Goal: Navigation & Orientation: Find specific page/section

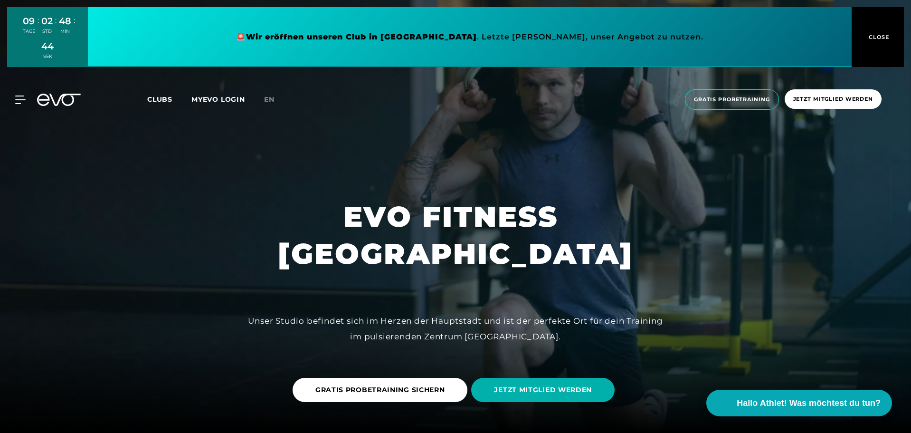
click at [170, 71] on div "09 TAGE : 02 STD : 48 MIN : 44 SEK 🚨 Wir eröffnen unseren Club in [GEOGRAPHIC_D…" at bounding box center [455, 37] width 911 height 74
click at [167, 97] on span "Clubs" at bounding box center [159, 99] width 25 height 9
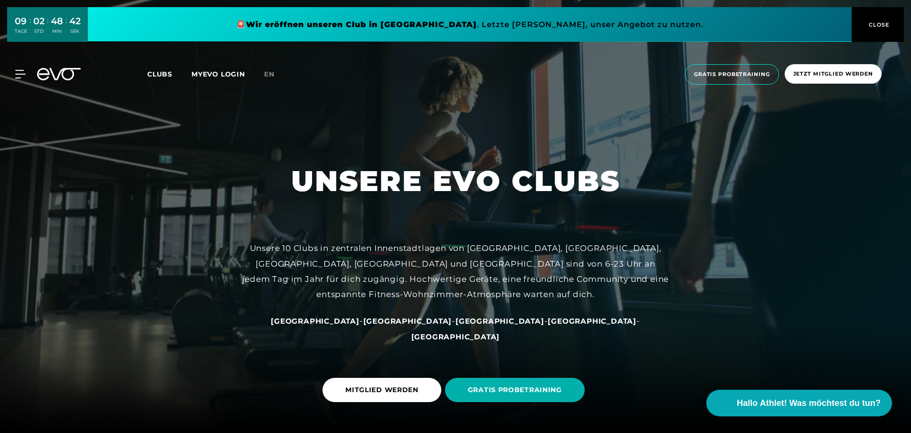
click at [155, 73] on span "Clubs" at bounding box center [159, 74] width 25 height 9
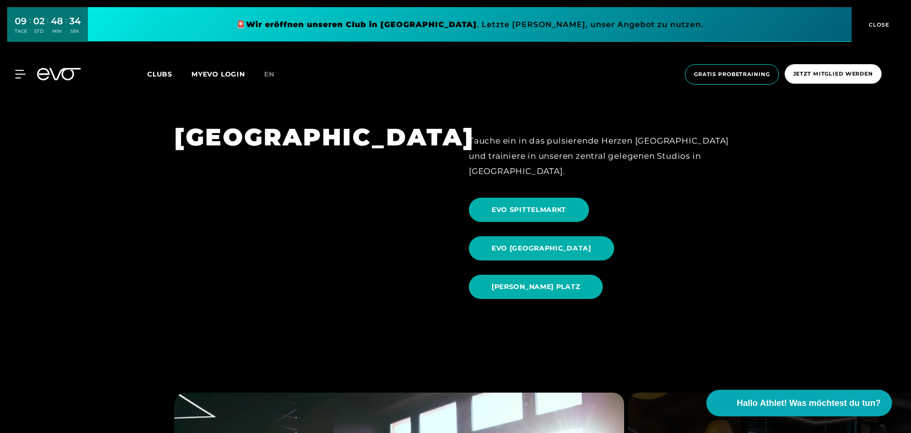
scroll to position [998, 0]
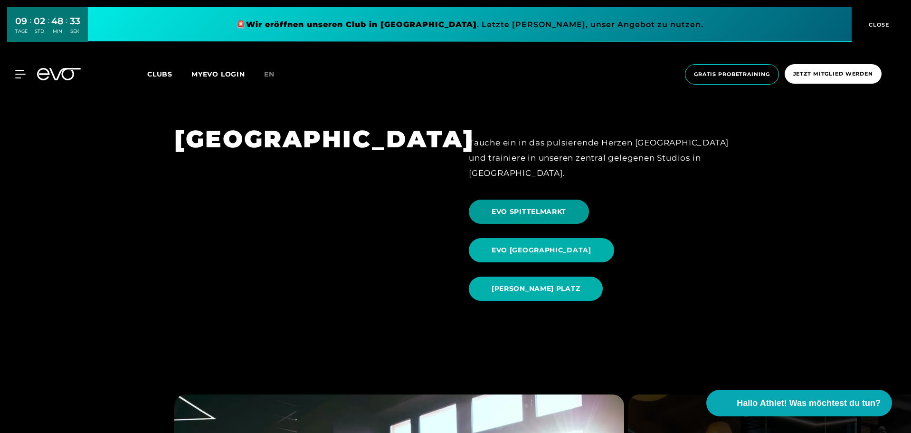
click at [550, 207] on span "EVO SPITTELMARKT" at bounding box center [529, 212] width 75 height 10
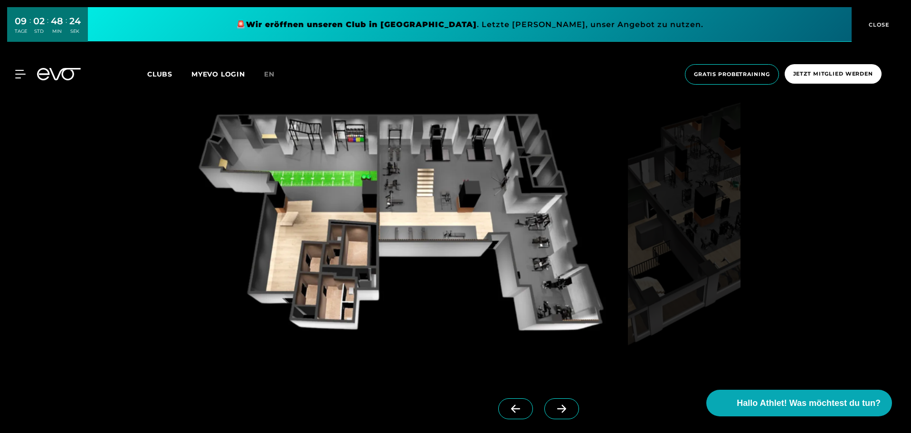
scroll to position [903, 0]
click at [554, 410] on icon at bounding box center [562, 409] width 17 height 9
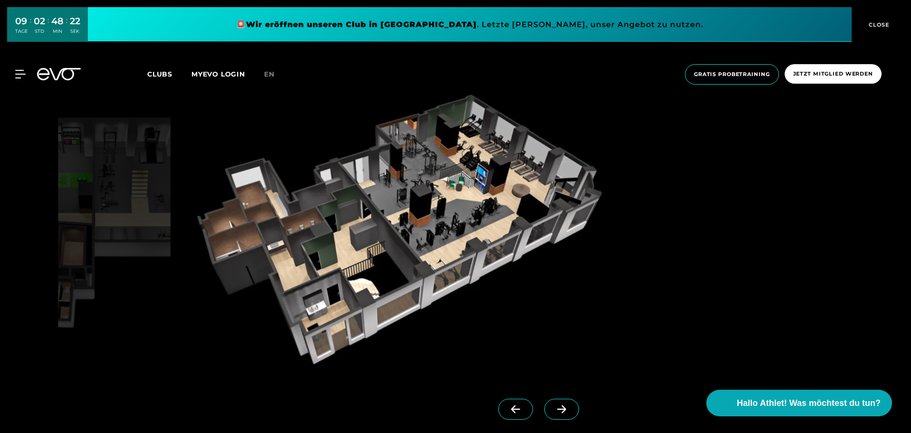
click at [554, 410] on icon at bounding box center [562, 409] width 17 height 9
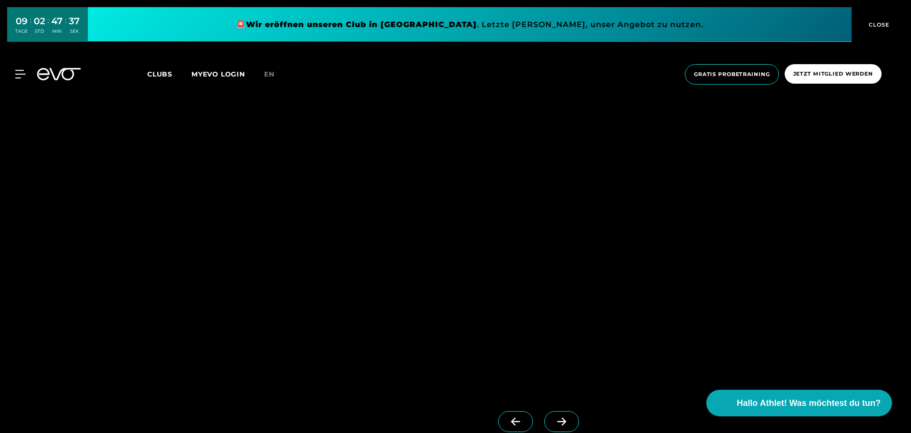
scroll to position [2376, 0]
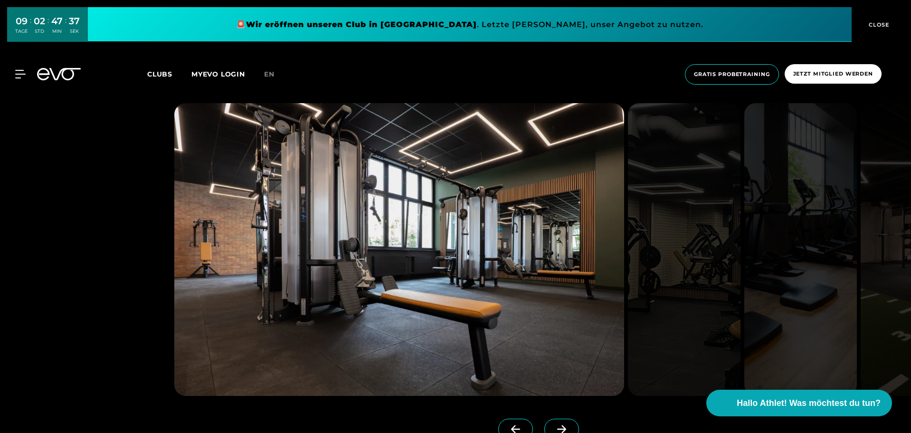
click at [557, 424] on span at bounding box center [562, 429] width 35 height 21
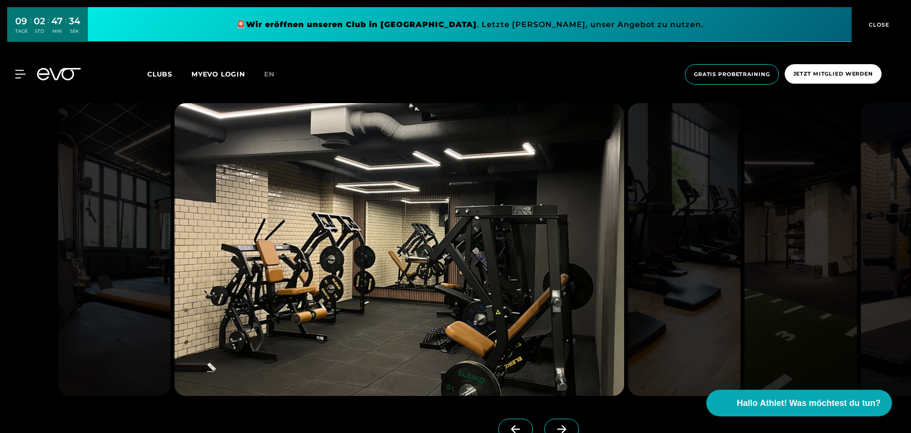
scroll to position [2423, 0]
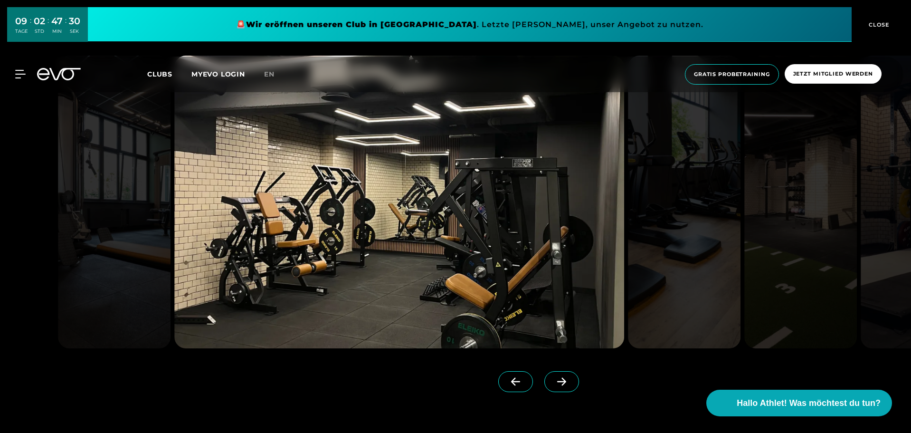
click at [554, 377] on icon at bounding box center [562, 381] width 17 height 9
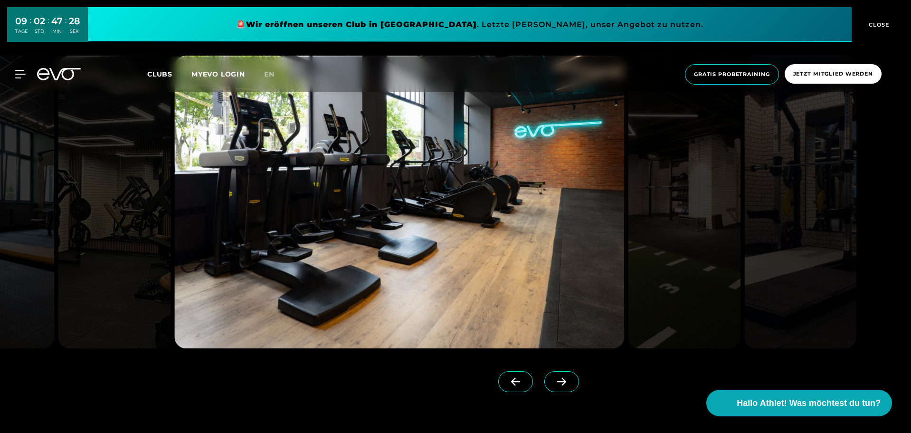
click at [554, 379] on icon at bounding box center [562, 381] width 17 height 9
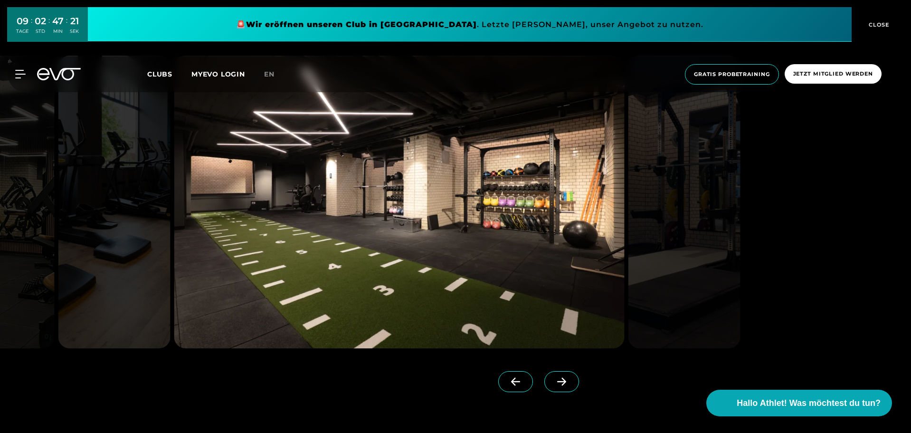
click at [550, 371] on span at bounding box center [562, 381] width 35 height 21
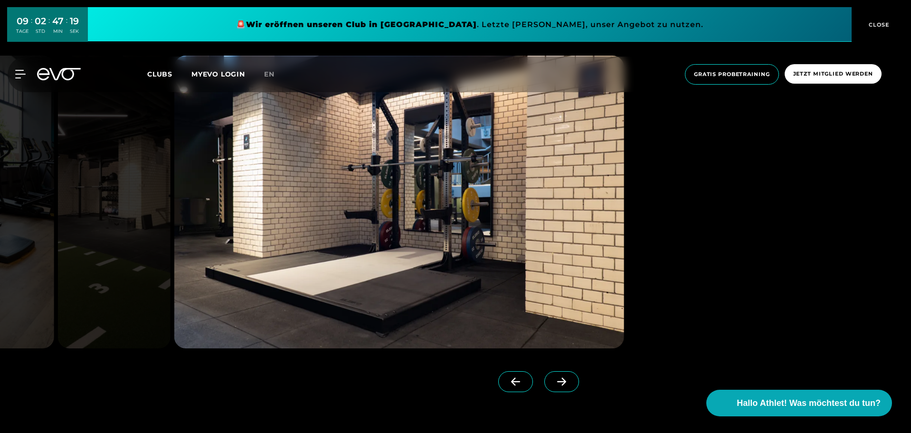
click at [556, 382] on span at bounding box center [562, 381] width 35 height 21
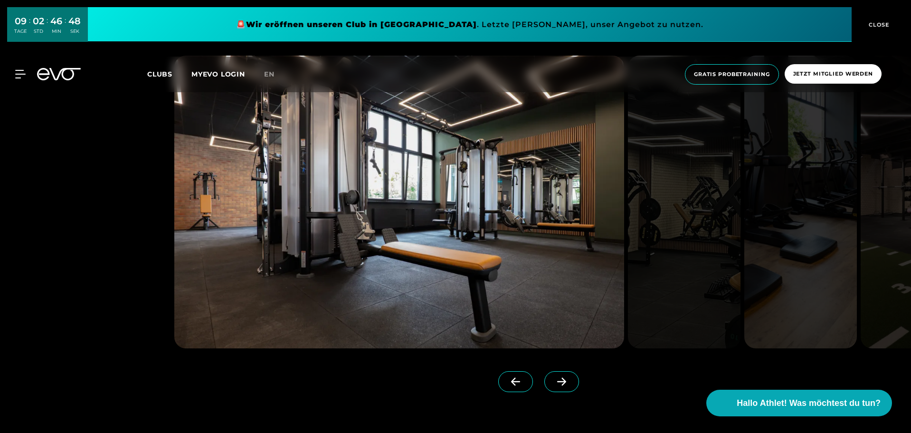
click at [554, 380] on icon at bounding box center [562, 381] width 17 height 9
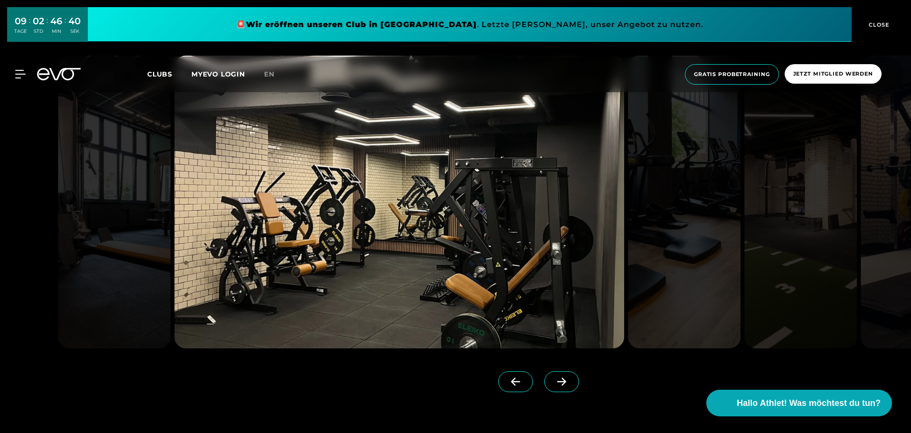
click at [554, 380] on icon at bounding box center [562, 381] width 17 height 9
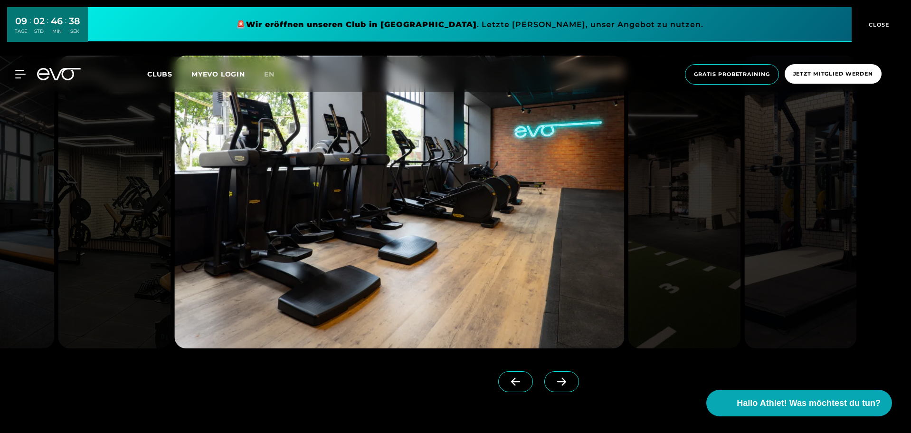
click at [554, 380] on icon at bounding box center [562, 381] width 17 height 9
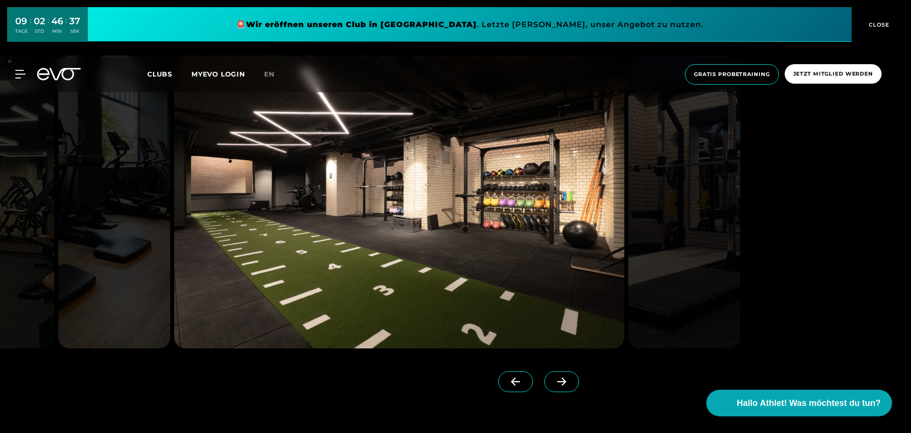
click at [554, 380] on icon at bounding box center [562, 381] width 17 height 9
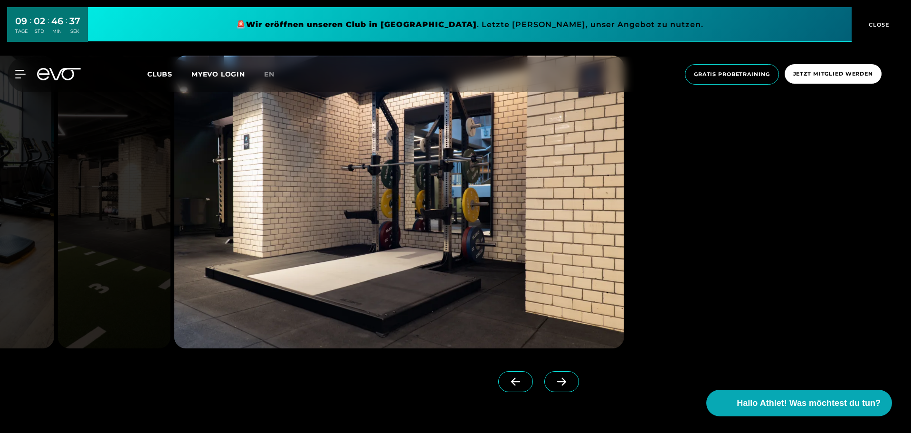
click at [554, 380] on icon at bounding box center [562, 381] width 17 height 9
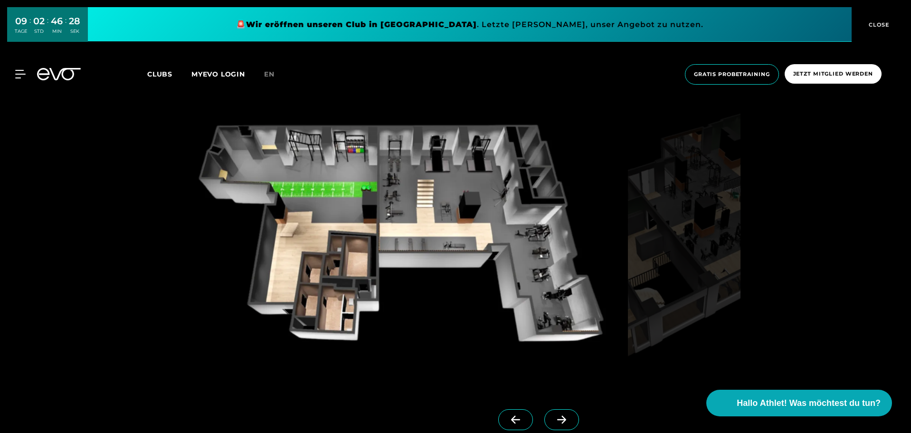
scroll to position [903, 0]
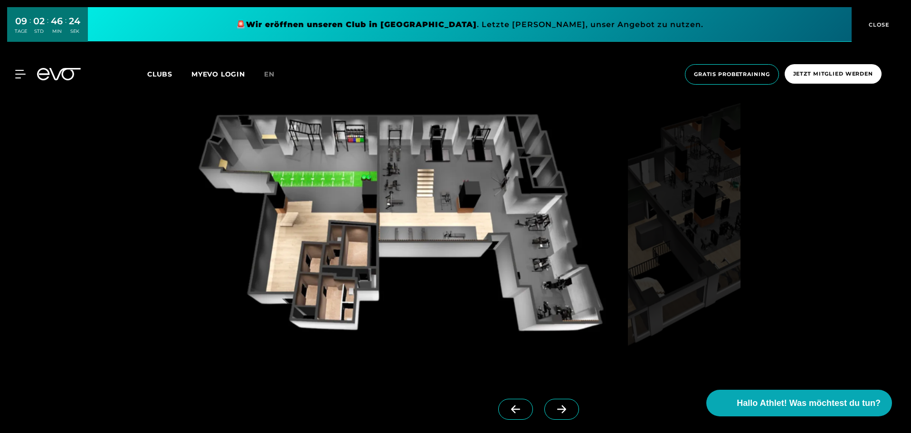
click at [557, 409] on icon at bounding box center [561, 409] width 9 height 8
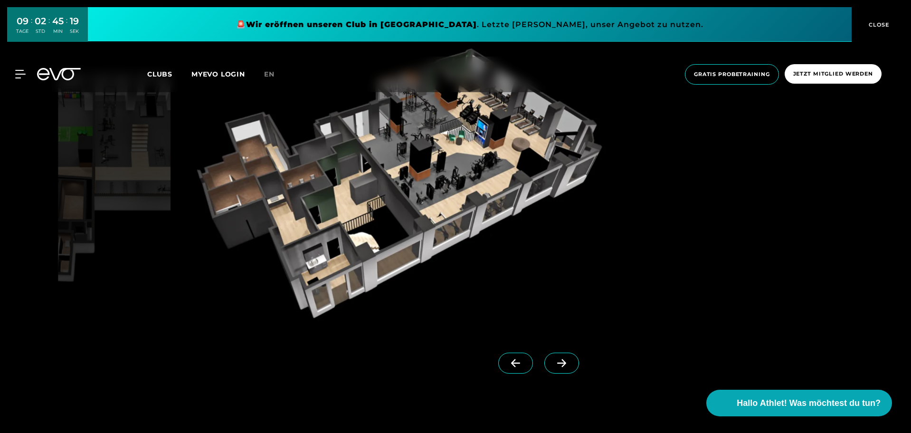
scroll to position [950, 0]
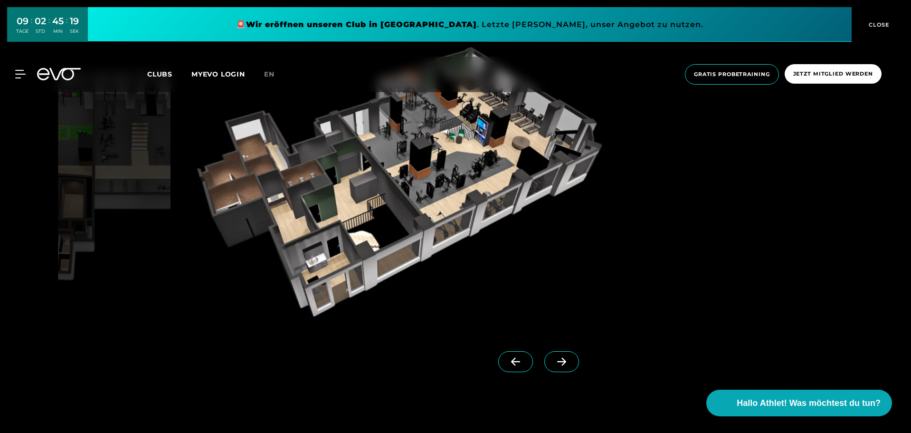
click at [487, 349] on div at bounding box center [371, 358] width 394 height 61
click at [498, 354] on span at bounding box center [515, 361] width 35 height 21
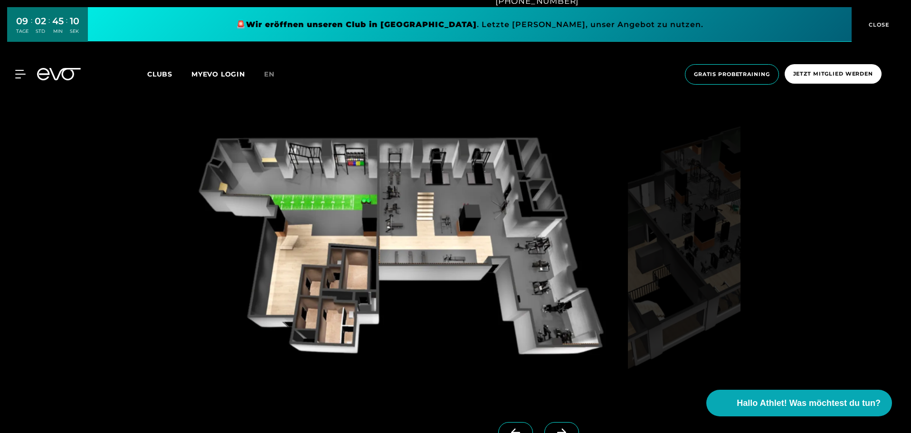
scroll to position [903, 0]
